Goal: Task Accomplishment & Management: Manage account settings

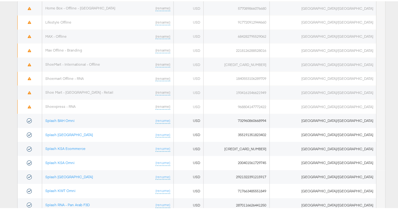
scroll to position [386, 0]
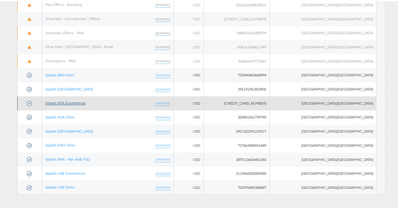
click at [67, 99] on link "Splash KSA Ecommerce" at bounding box center [65, 101] width 40 height 5
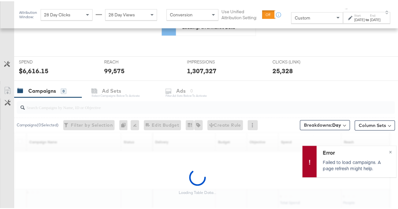
scroll to position [201, 0]
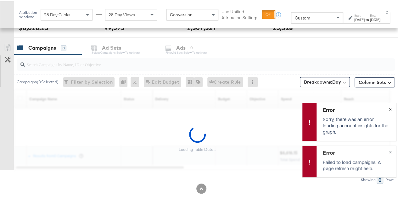
click at [384, 109] on div "Error Sorry, there was an error loading account insights for the graph. ×" at bounding box center [349, 121] width 94 height 38
click at [386, 108] on button "×" at bounding box center [390, 107] width 12 height 11
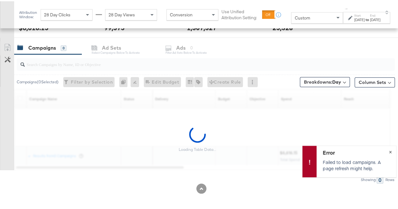
click at [389, 148] on span "×" at bounding box center [390, 150] width 3 height 7
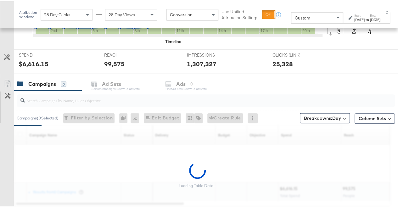
scroll to position [255, 0]
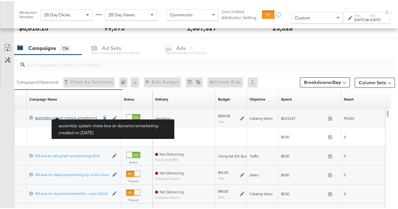
click at [75, 115] on div "assembly-splash-meta-ksa-ar-dynamicremarketing assembly-splash-meta-k...emarket…" at bounding box center [66, 116] width 63 height 5
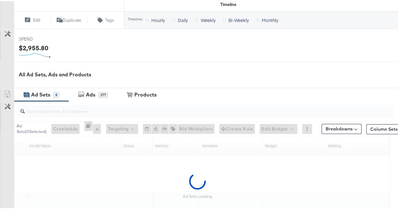
scroll to position [285, 0]
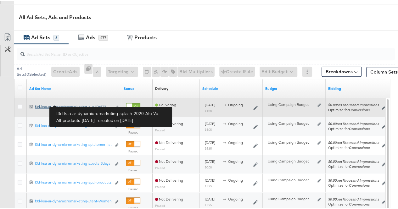
click at [77, 103] on div "f3d-ksa-ar-dynamicremarketing-splash-2020-Atc-Vc-All-products-[DATE] f3d-ksa-ar…" at bounding box center [73, 105] width 76 height 5
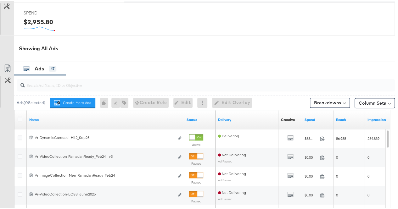
scroll to position [285, 0]
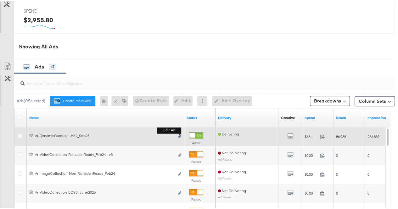
click at [180, 133] on icon "link" at bounding box center [179, 134] width 3 height 3
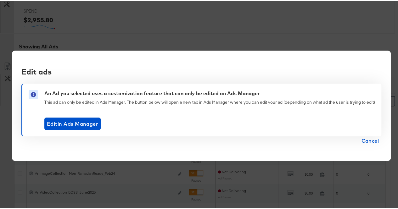
click at [362, 141] on span "Cancel" at bounding box center [370, 139] width 18 height 9
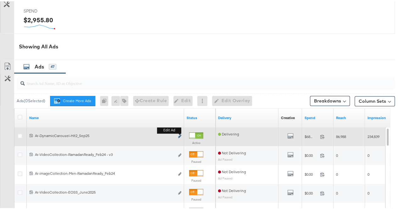
click at [179, 134] on icon "link" at bounding box center [179, 134] width 3 height 3
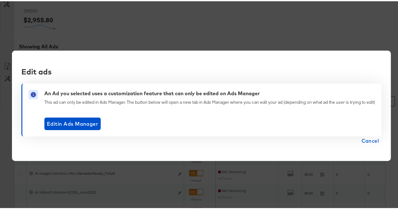
click at [366, 141] on span "Cancel" at bounding box center [370, 139] width 18 height 9
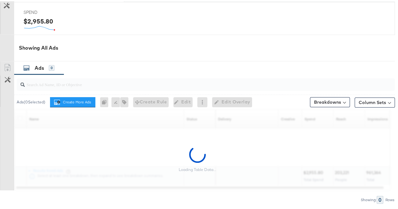
scroll to position [314, 0]
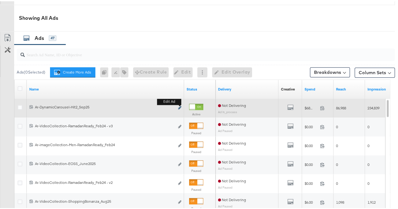
click at [180, 105] on icon "link" at bounding box center [179, 106] width 3 height 3
